Goal: Transaction & Acquisition: Purchase product/service

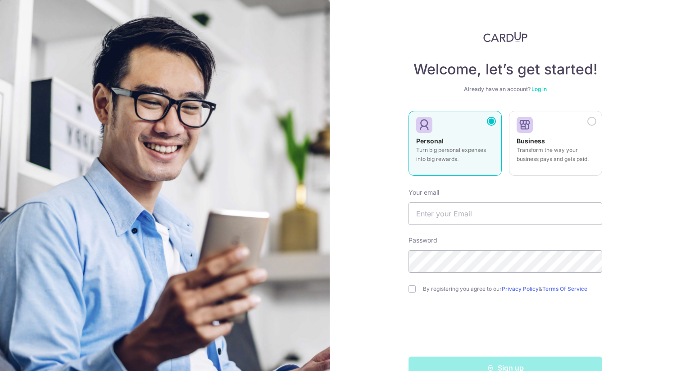
scroll to position [23, 0]
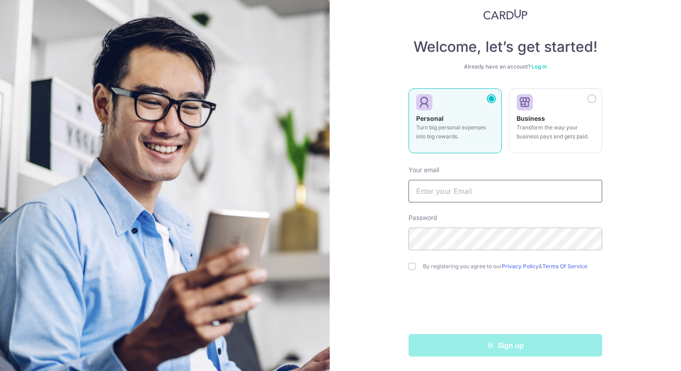
click at [444, 192] on input "text" at bounding box center [506, 191] width 194 height 23
type input "[EMAIL_ADDRESS][DOMAIN_NAME]"
click at [384, 265] on div "Welcome, let’s get started! Already have an account? Log in Personal Turn big p…" at bounding box center [505, 185] width 351 height 371
click at [409, 268] on input "checkbox" at bounding box center [412, 266] width 7 height 7
checkbox input "true"
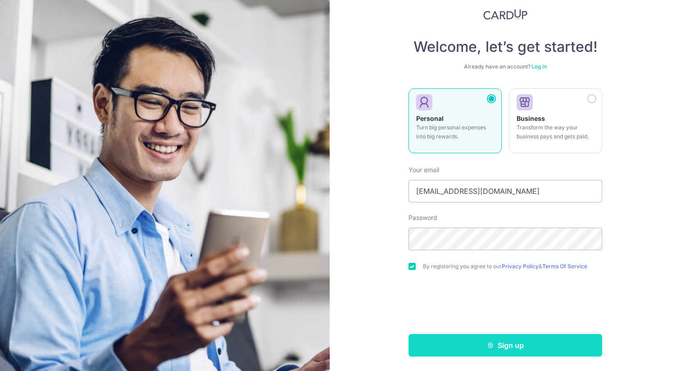
click at [433, 353] on button "Sign up" at bounding box center [506, 345] width 194 height 23
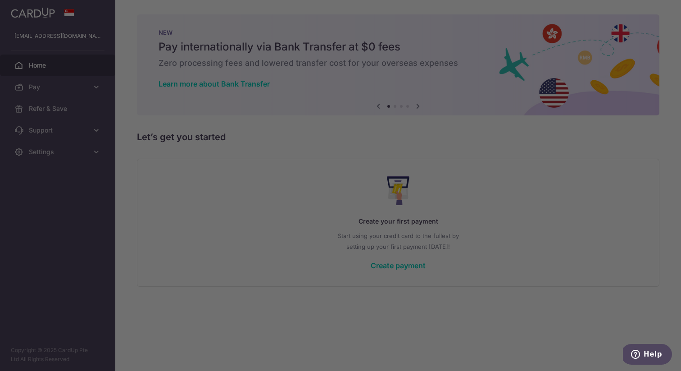
click at [490, 272] on div at bounding box center [344, 187] width 688 height 374
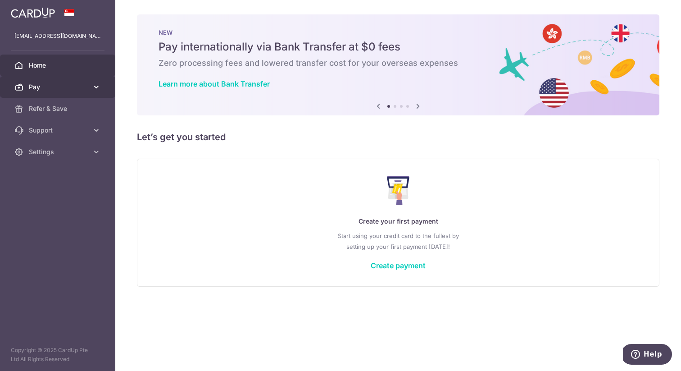
click at [88, 85] on span "Pay" at bounding box center [58, 86] width 59 height 9
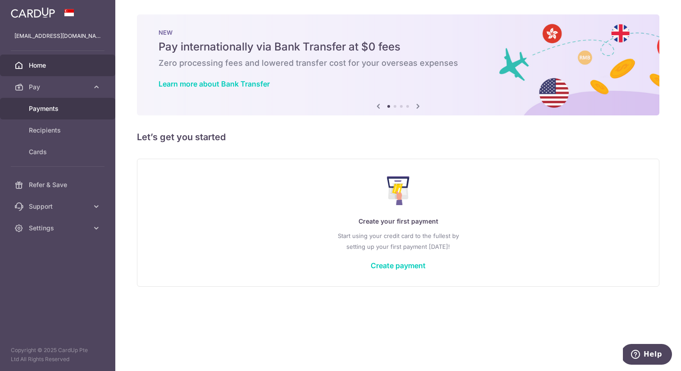
click at [51, 106] on span "Payments" at bounding box center [58, 108] width 59 height 9
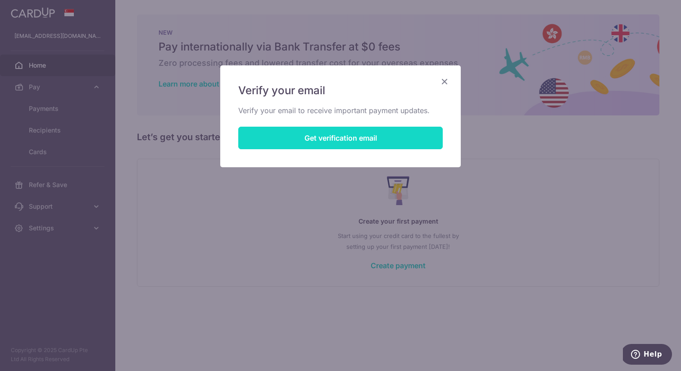
click at [383, 133] on button "Get verification email" at bounding box center [340, 138] width 205 height 23
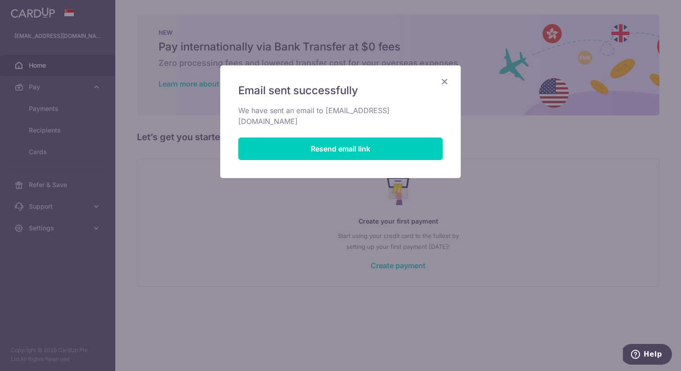
click at [447, 82] on icon "Close" at bounding box center [444, 81] width 11 height 11
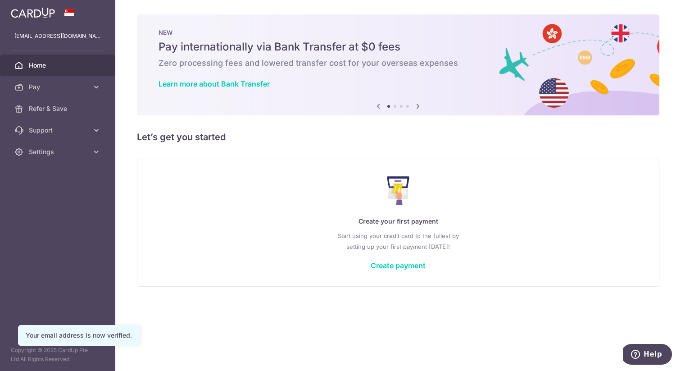
click at [324, 217] on p "Create your first payment" at bounding box center [398, 221] width 486 height 11
click at [86, 89] on span "Pay" at bounding box center [58, 86] width 59 height 9
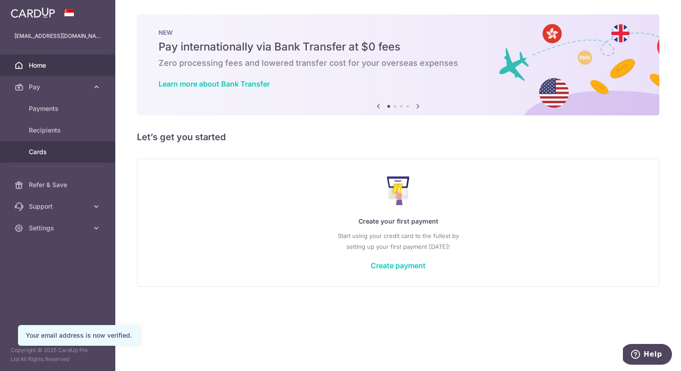
click at [43, 151] on span "Cards" at bounding box center [58, 151] width 59 height 9
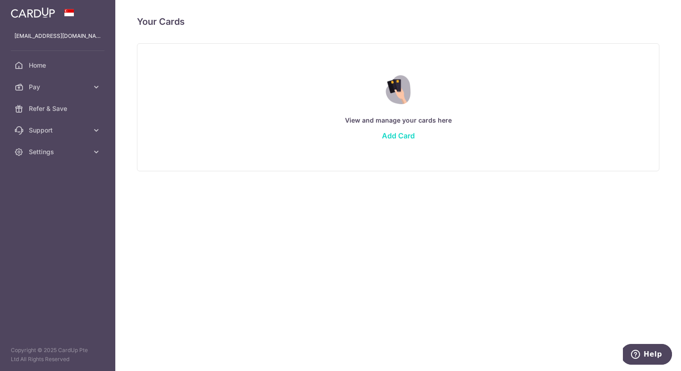
click at [392, 137] on link "Add Card" at bounding box center [398, 135] width 33 height 9
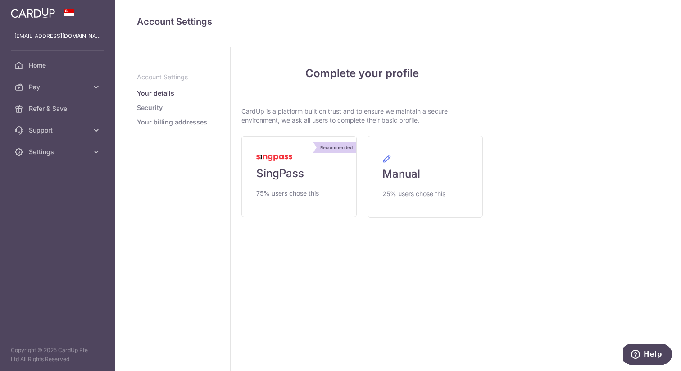
click at [510, 128] on div "My Details Please provide your full name as per your NRIC/ FIN for verification…" at bounding box center [587, 209] width 187 height 324
click at [320, 176] on link "Recommended SingPass 75% users chose this" at bounding box center [299, 176] width 115 height 81
click at [315, 176] on link "Recommended SingPass 75% users chose this" at bounding box center [299, 176] width 115 height 81
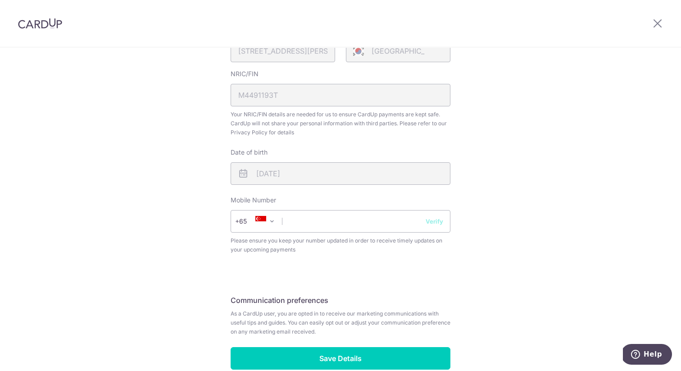
scroll to position [262, 0]
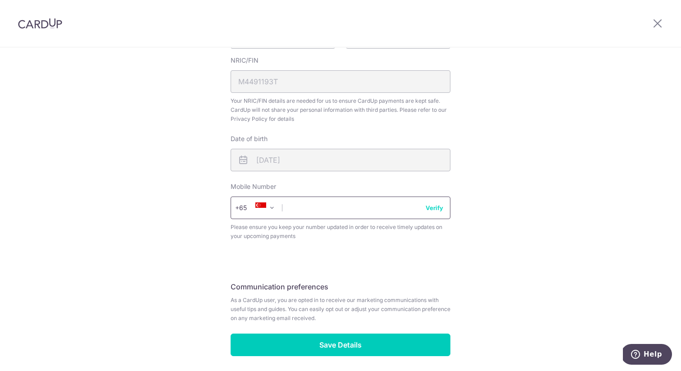
click at [351, 211] on input "text" at bounding box center [341, 207] width 220 height 23
type input "91167069"
click at [193, 260] on div "Review your details Your Details Please provide your full name as per your NRIC…" at bounding box center [340, 96] width 681 height 620
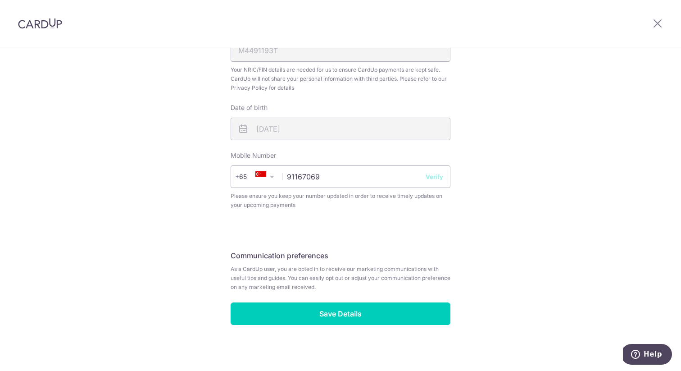
scroll to position [297, 0]
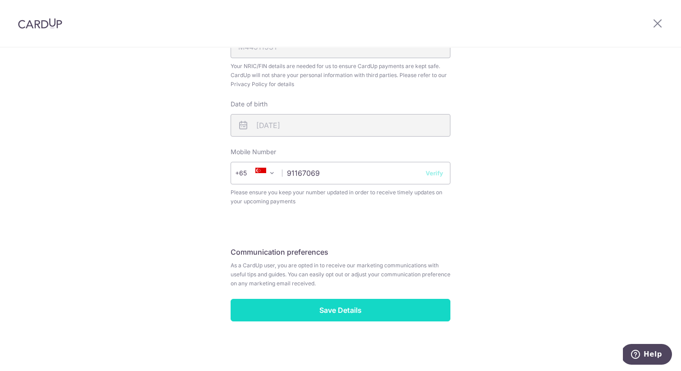
click at [256, 310] on input "Save Details" at bounding box center [341, 310] width 220 height 23
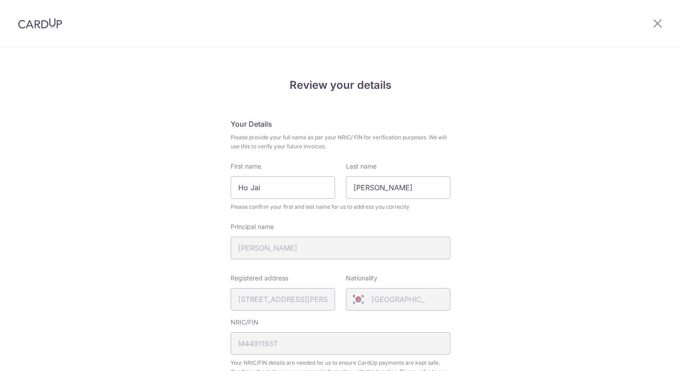
scroll to position [309, 0]
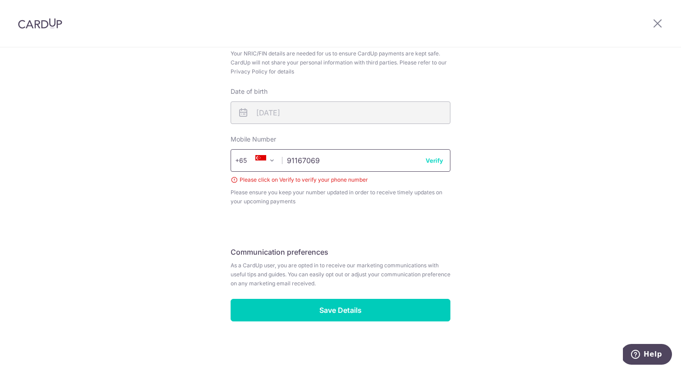
click at [333, 162] on input "91167069" at bounding box center [341, 160] width 220 height 23
click at [408, 262] on span "As a CardUp user, you are opted in to receive our marketing communications with…" at bounding box center [341, 274] width 220 height 27
click at [431, 163] on button "Verify" at bounding box center [435, 160] width 18 height 9
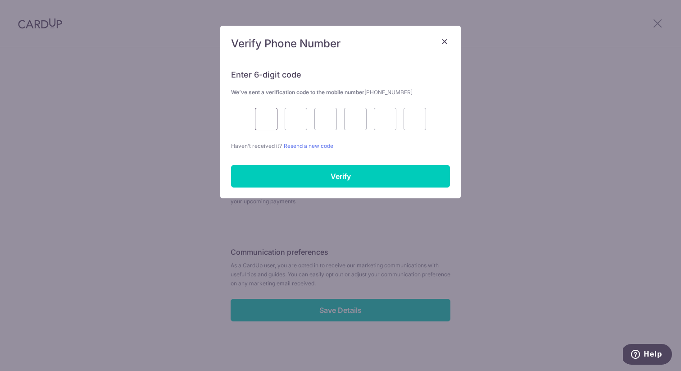
click at [264, 118] on input "text" at bounding box center [266, 119] width 23 height 23
type input "1"
type input "9"
type input "3"
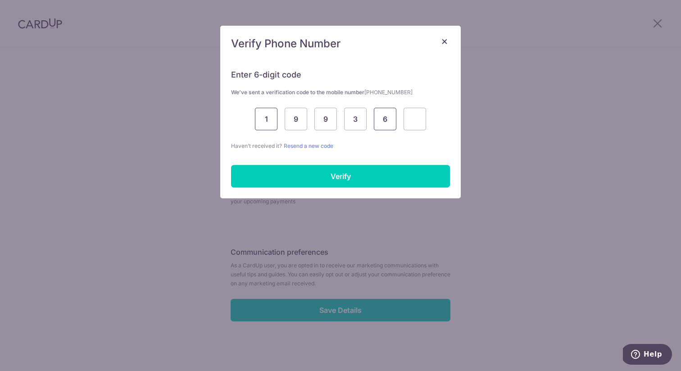
type input "6"
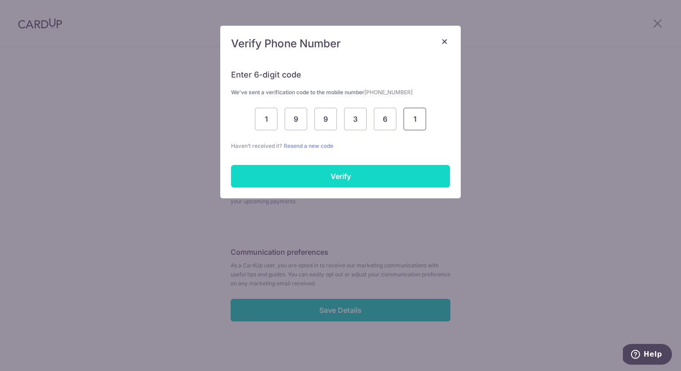
type input "1"
click at [260, 174] on input "Verify" at bounding box center [340, 176] width 219 height 23
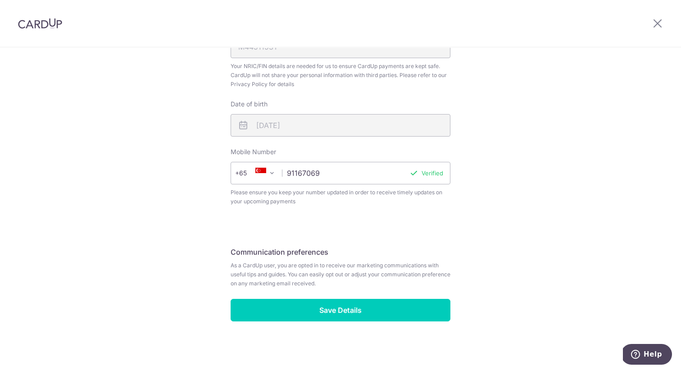
scroll to position [297, 0]
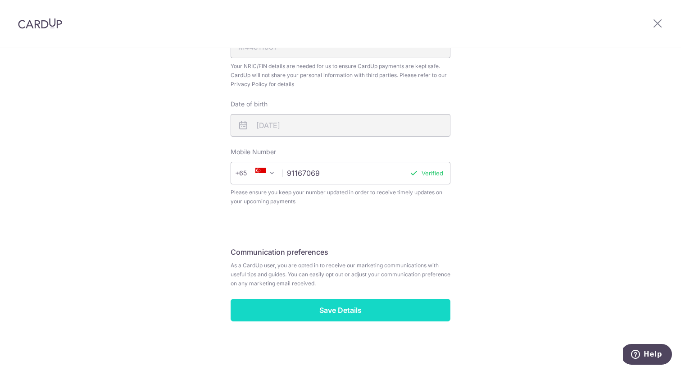
click at [287, 307] on input "Save Details" at bounding box center [341, 310] width 220 height 23
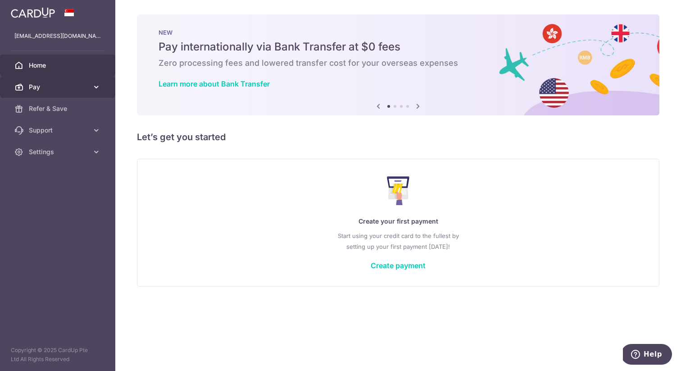
click at [79, 88] on span "Pay" at bounding box center [58, 86] width 59 height 9
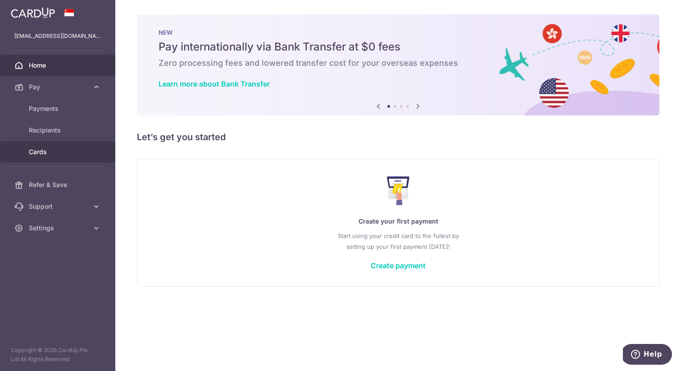
click at [44, 146] on link "Cards" at bounding box center [57, 152] width 115 height 22
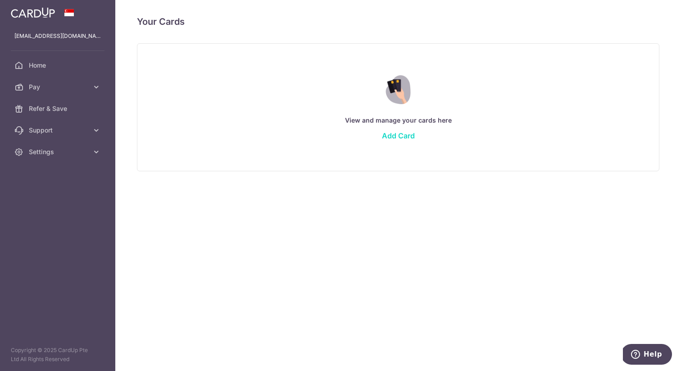
click at [406, 133] on link "Add Card" at bounding box center [398, 135] width 33 height 9
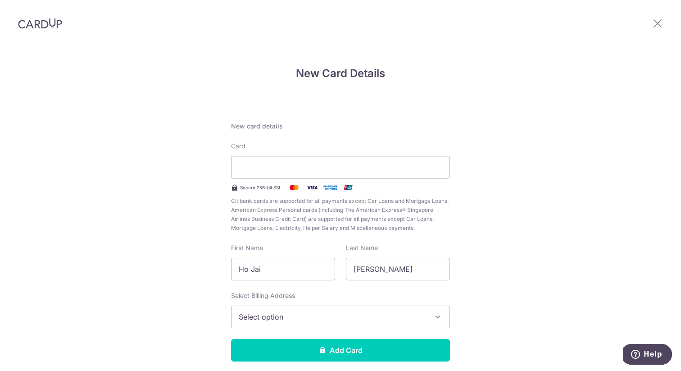
click at [169, 221] on div "New Card Details New card details Card Secure 256-bit SSL Citibank cards are su…" at bounding box center [340, 236] width 681 height 379
click at [162, 222] on div "New Card Details New card details Card Secure 256-bit SSL Citibank cards are su…" at bounding box center [340, 236] width 681 height 379
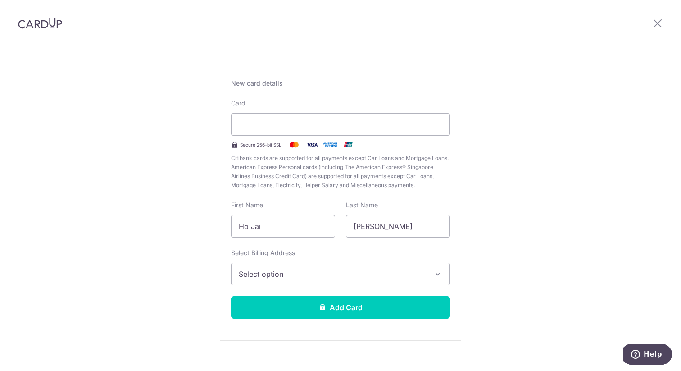
scroll to position [55, 0]
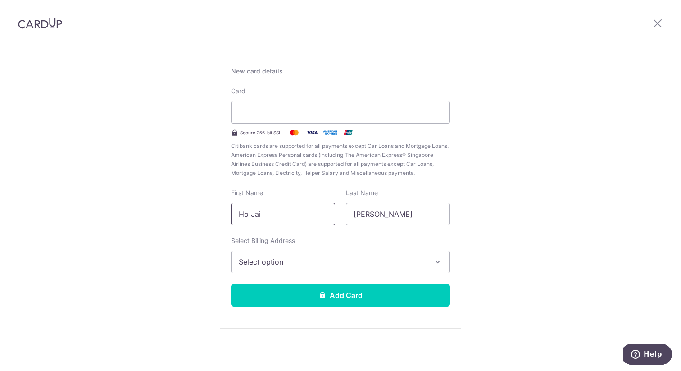
drag, startPoint x: 298, startPoint y: 217, endPoint x: 201, endPoint y: 210, distance: 98.1
click at [199, 210] on div "New Card Details New card details Card Secure 256-bit SSL Citibank cards are su…" at bounding box center [340, 181] width 681 height 379
type input "N"
type input "BYENG INN"
click at [384, 214] on input "Yoon" at bounding box center [398, 214] width 104 height 23
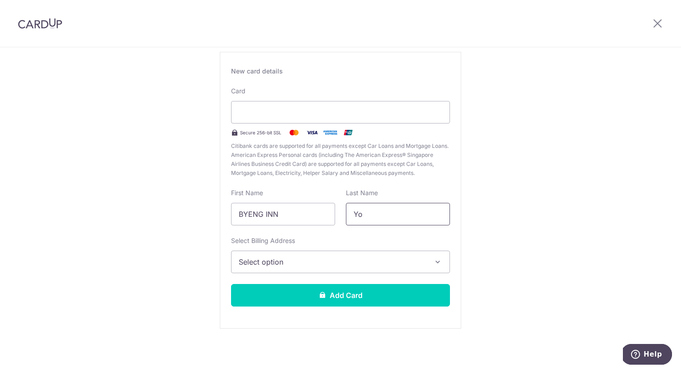
type input "Y"
type input "YOON"
click at [302, 267] on button "Select option" at bounding box center [340, 262] width 219 height 23
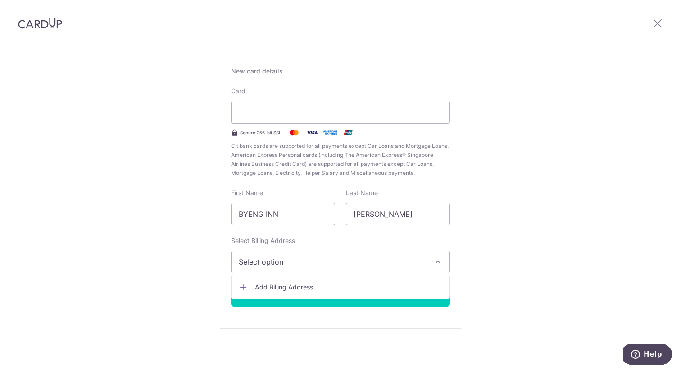
click at [290, 285] on span "Add Billing Address" at bounding box center [348, 287] width 187 height 9
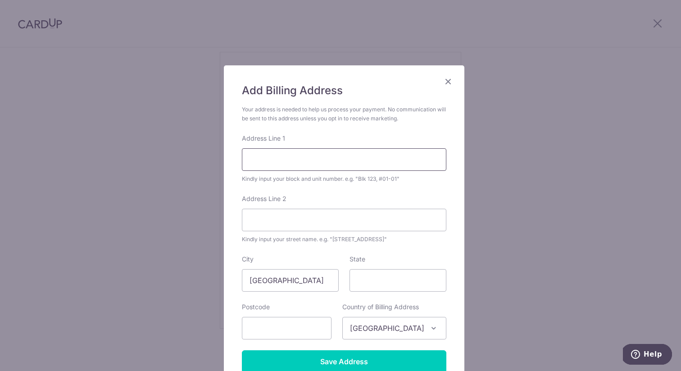
click at [287, 159] on input "Address Line 1" at bounding box center [344, 159] width 205 height 23
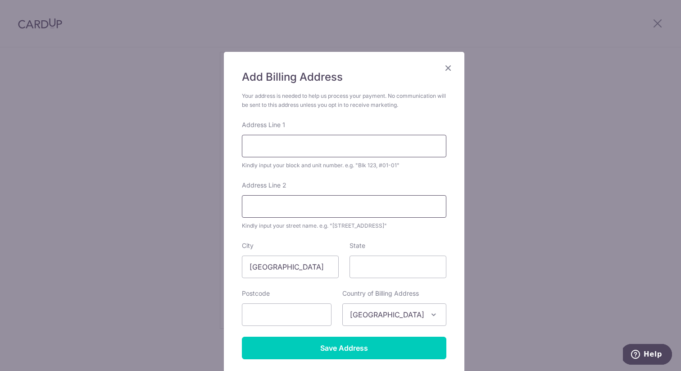
scroll to position [22, 0]
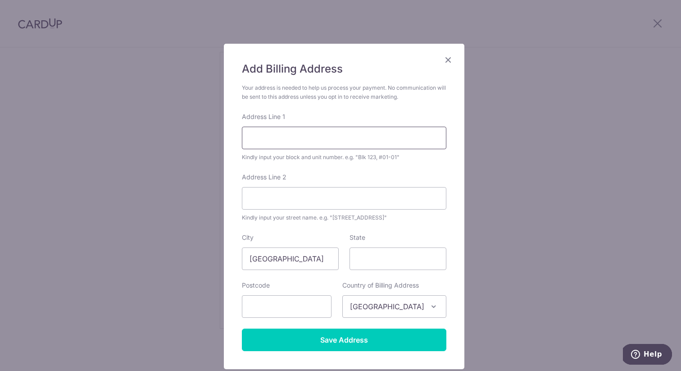
type input "서울특별시 서초구 효령로 391"
type input "108동 1804호"
type input "06630"
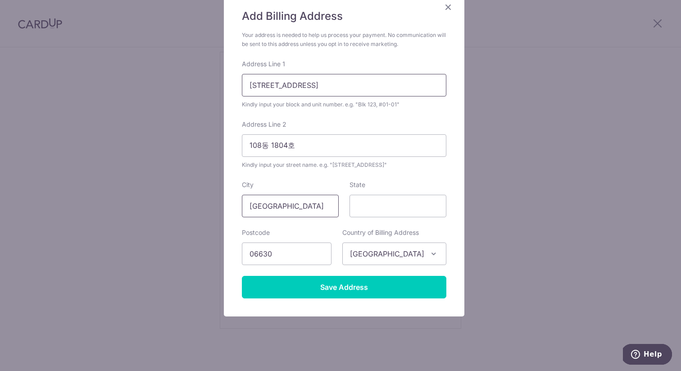
scroll to position [84, 0]
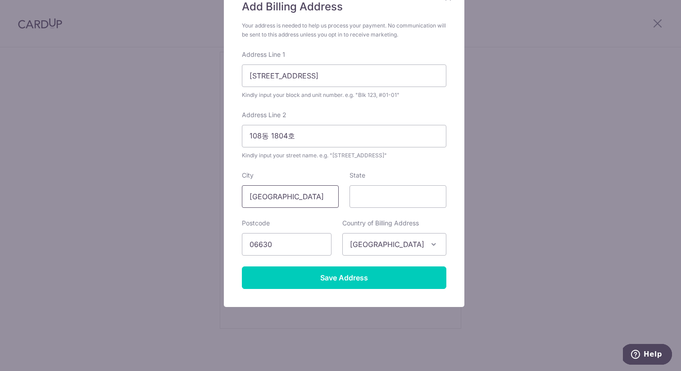
drag, startPoint x: 303, startPoint y: 197, endPoint x: 233, endPoint y: 194, distance: 70.8
click at [233, 194] on div "Add Billing Address Your address is needed to help us process your payment. No …" at bounding box center [344, 144] width 241 height 325
type input "K"
type input "Seoul"
click at [381, 246] on span "Singapore" at bounding box center [394, 244] width 103 height 22
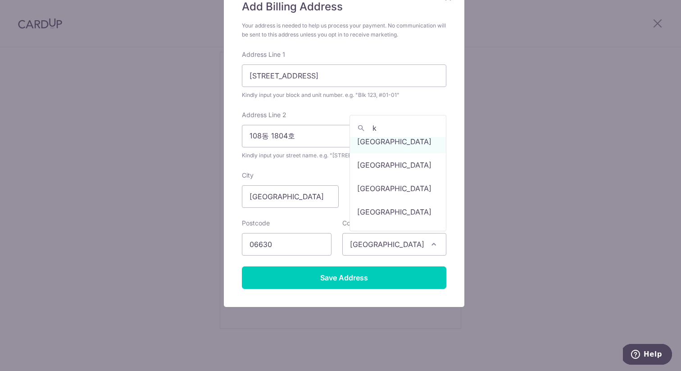
scroll to position [0, 0]
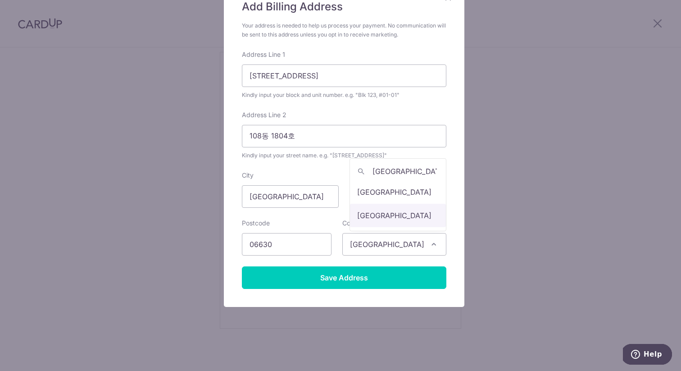
type input "korea"
select select "122"
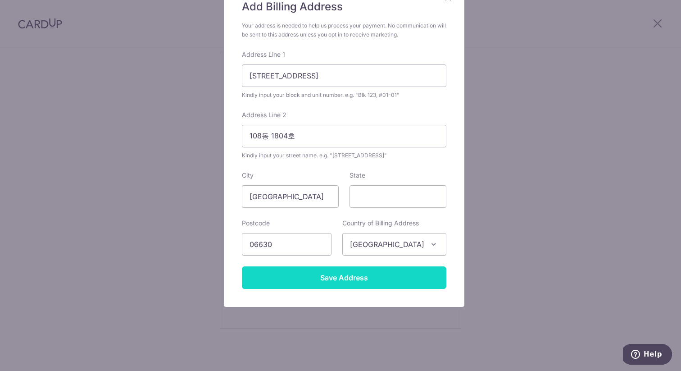
click at [347, 273] on input "Save Address" at bounding box center [344, 277] width 205 height 23
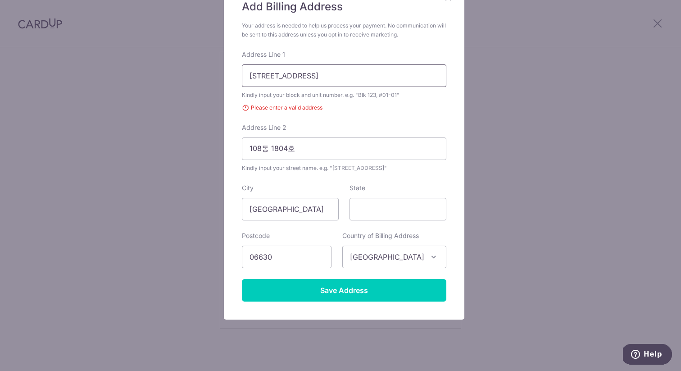
drag, startPoint x: 345, startPoint y: 75, endPoint x: 237, endPoint y: 66, distance: 108.0
click at [237, 66] on div "Add Billing Address Your address is needed to help us process your payment. No …" at bounding box center [344, 151] width 241 height 338
type input "391 Hyoryeong-Ro, Seocho, Seoul"
drag, startPoint x: 304, startPoint y: 149, endPoint x: 213, endPoint y: 132, distance: 92.5
click at [213, 132] on div "Add Billing Address Your address is needed to help us process your payment. No …" at bounding box center [340, 185] width 681 height 371
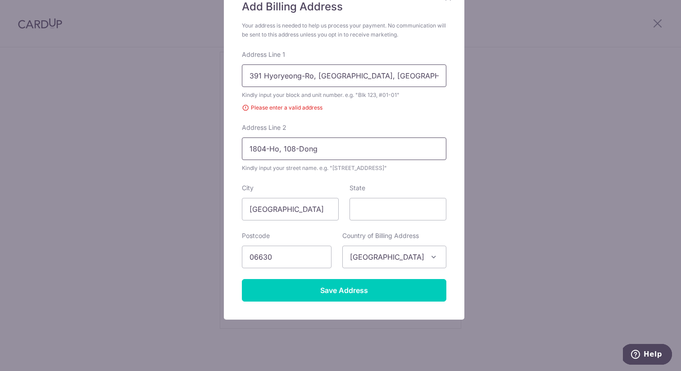
type input "1804-Ho, 108-Dong"
click at [384, 77] on input "391 Hyoryeong-Ro, Seocho, Seoul" at bounding box center [344, 75] width 205 height 23
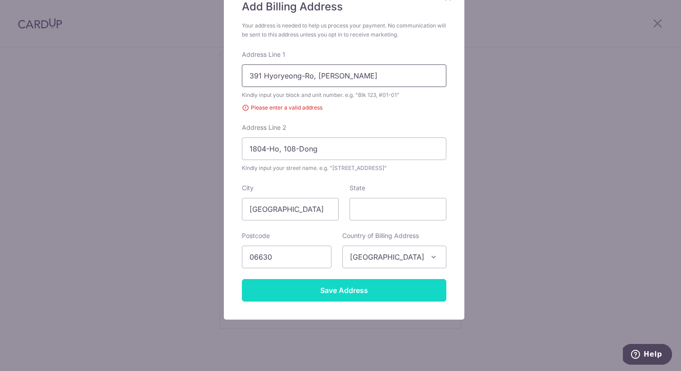
type input "391 Hyoryeong-Ro, Seocho"
click at [343, 296] on input "Save Address" at bounding box center [344, 290] width 205 height 23
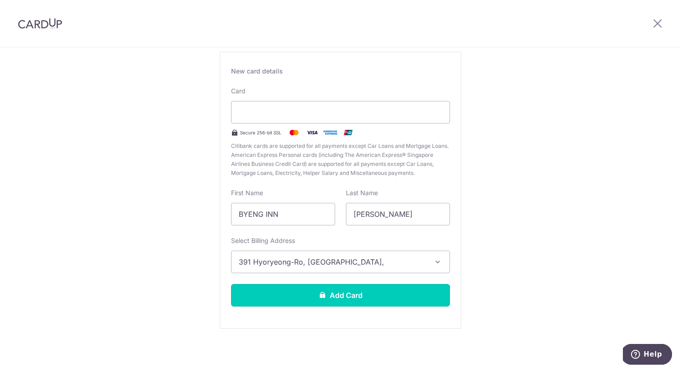
click at [343, 296] on button "Add Card" at bounding box center [340, 295] width 219 height 23
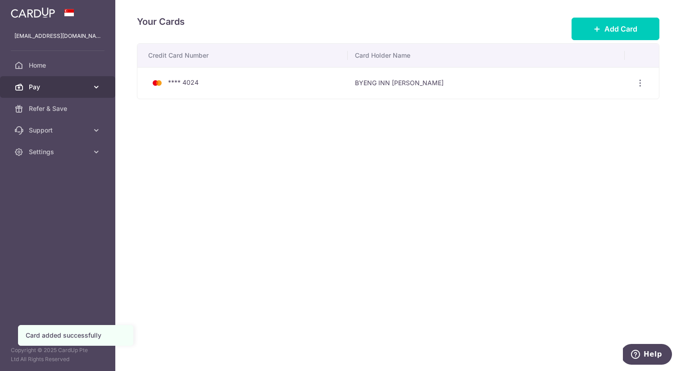
click at [81, 90] on span "Pay" at bounding box center [58, 86] width 59 height 9
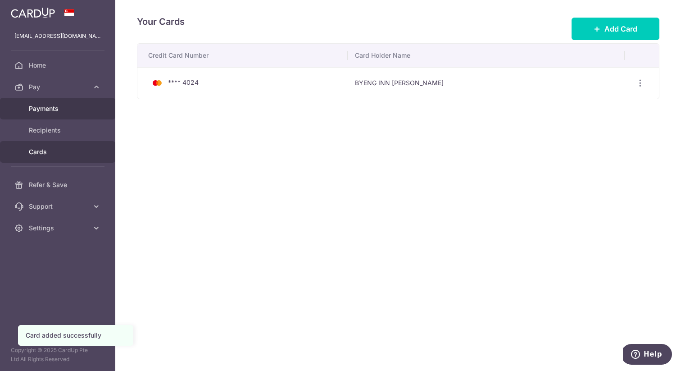
click at [59, 110] on span "Payments" at bounding box center [58, 108] width 59 height 9
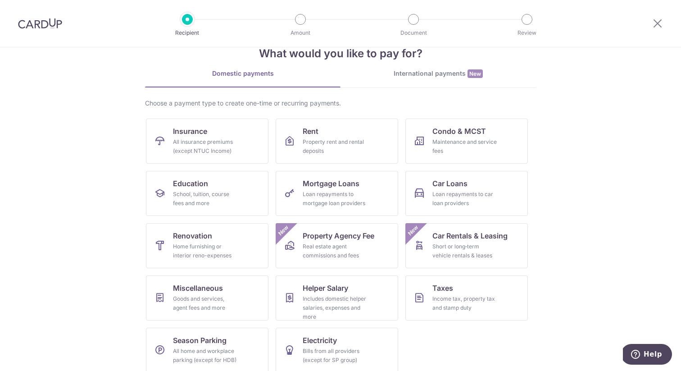
scroll to position [24, 0]
click at [331, 140] on div "Property rent and rental deposits" at bounding box center [335, 146] width 65 height 18
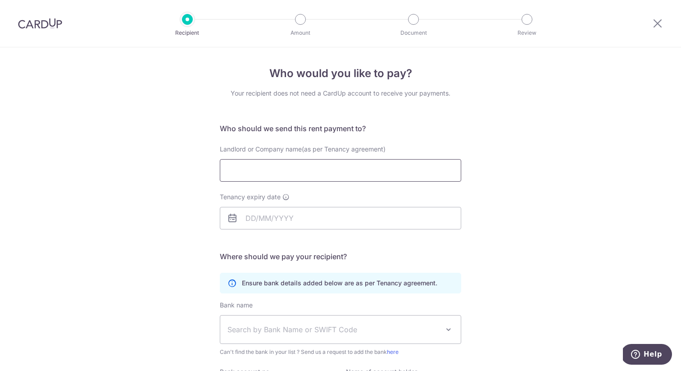
click at [285, 171] on input "Landlord or Company name(as per Tenancy agreement)" at bounding box center [341, 170] width 242 height 23
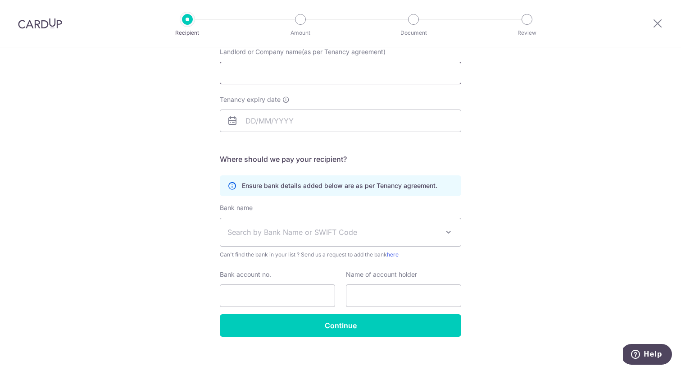
scroll to position [105, 0]
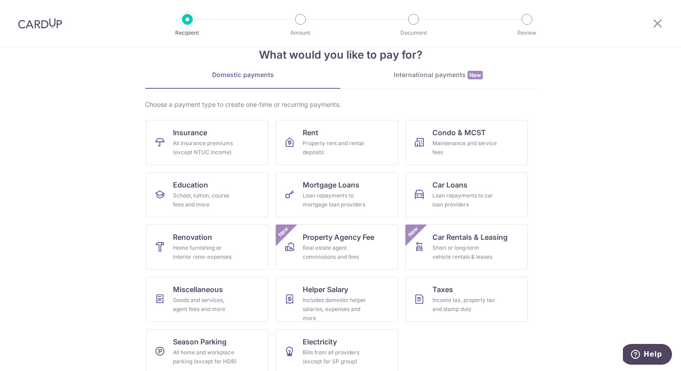
scroll to position [32, 0]
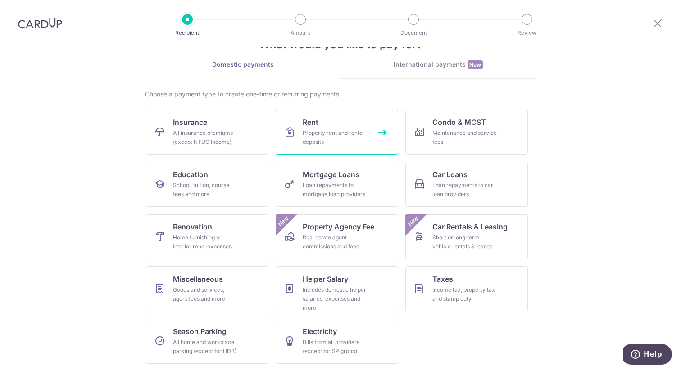
click at [321, 144] on div "Property rent and rental deposits" at bounding box center [335, 137] width 65 height 18
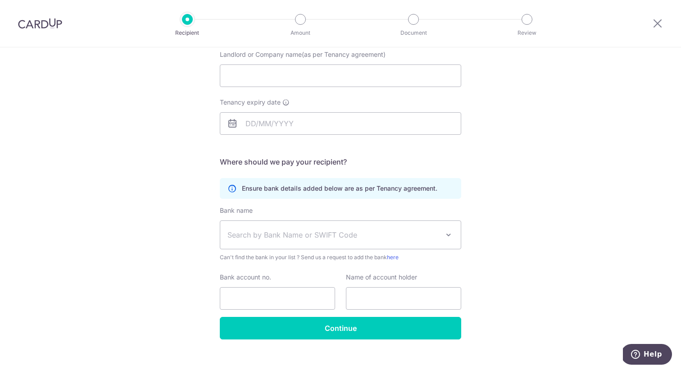
scroll to position [105, 0]
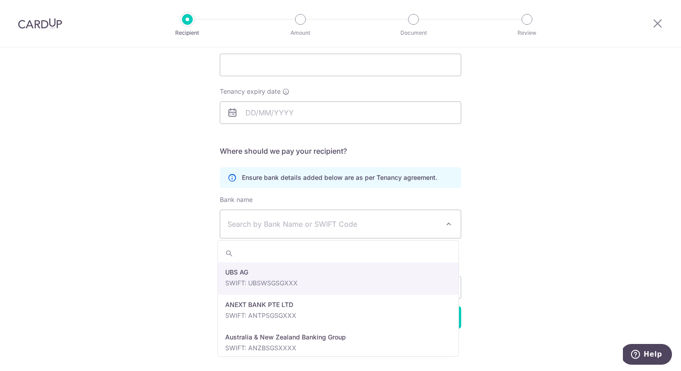
click at [244, 223] on span "Search by Bank Name or SWIFT Code" at bounding box center [334, 224] width 212 height 11
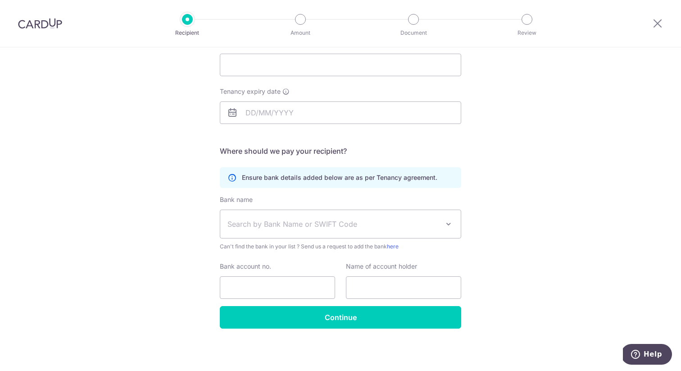
click at [155, 252] on div "Who would you like to pay? Your recipient does not need a CardUp account to rec…" at bounding box center [340, 156] width 681 height 429
click at [266, 287] on input "Bank account no." at bounding box center [277, 287] width 115 height 23
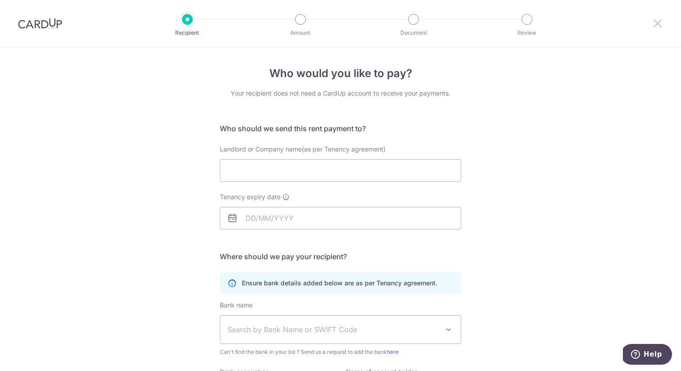
click at [654, 22] on icon at bounding box center [658, 23] width 11 height 11
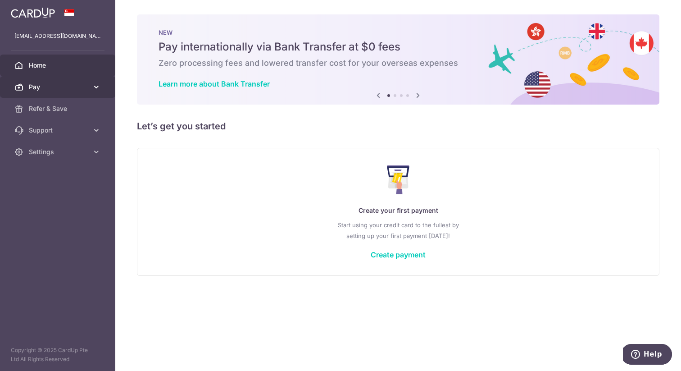
click at [70, 89] on span "Pay" at bounding box center [58, 86] width 59 height 9
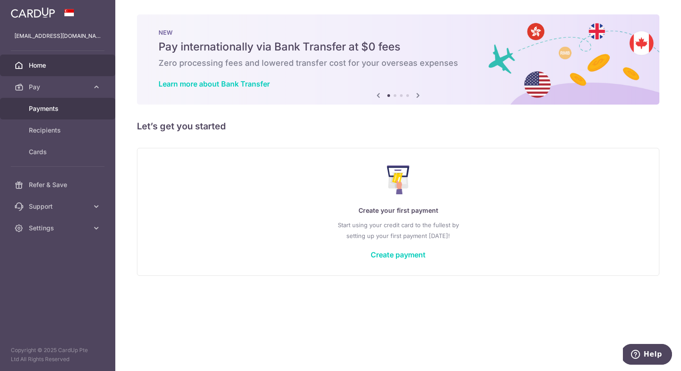
click at [59, 111] on span "Payments" at bounding box center [58, 108] width 59 height 9
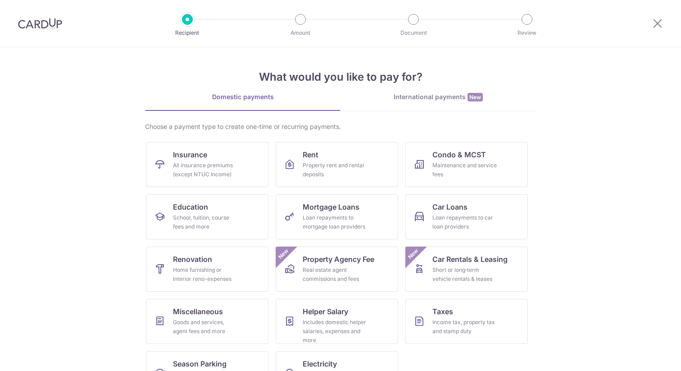
scroll to position [32, 0]
